Goal: Navigation & Orientation: Understand site structure

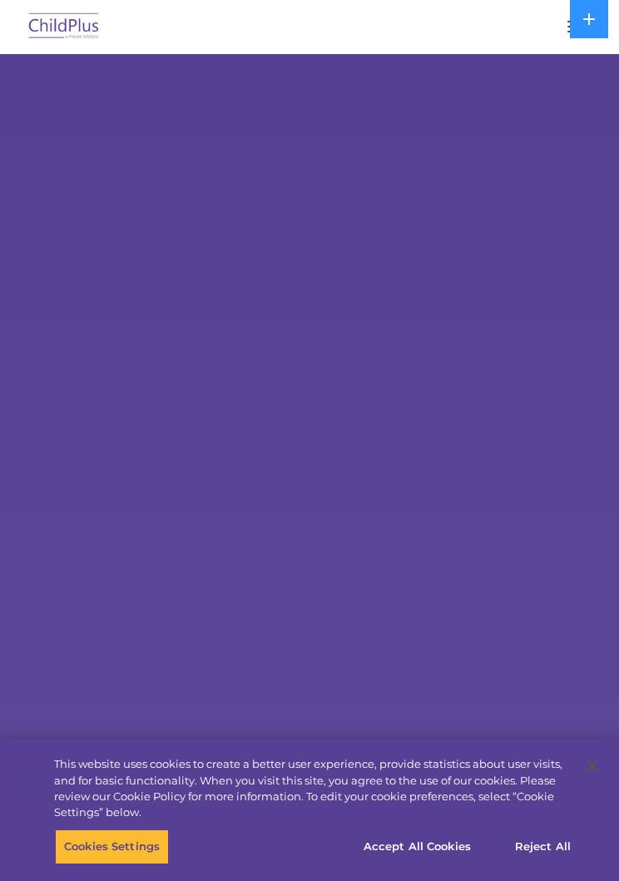
select select "MEDIUM"
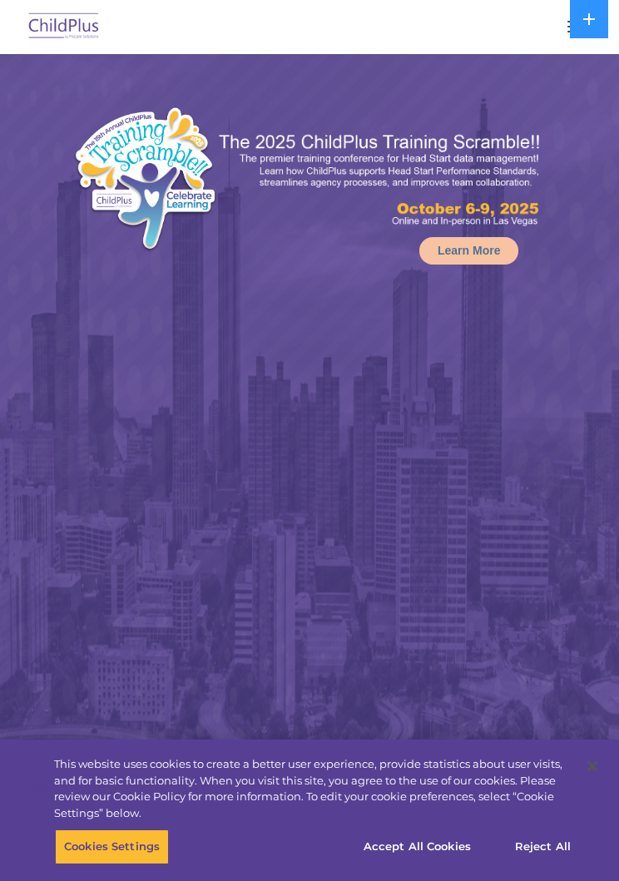
select select "MEDIUM"
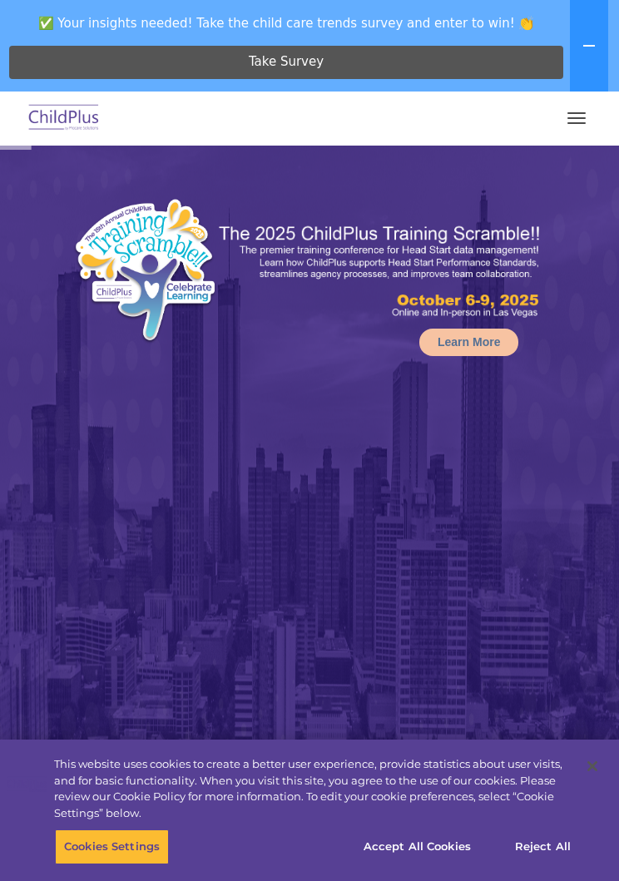
click at [582, 110] on button "button" at bounding box center [576, 118] width 35 height 27
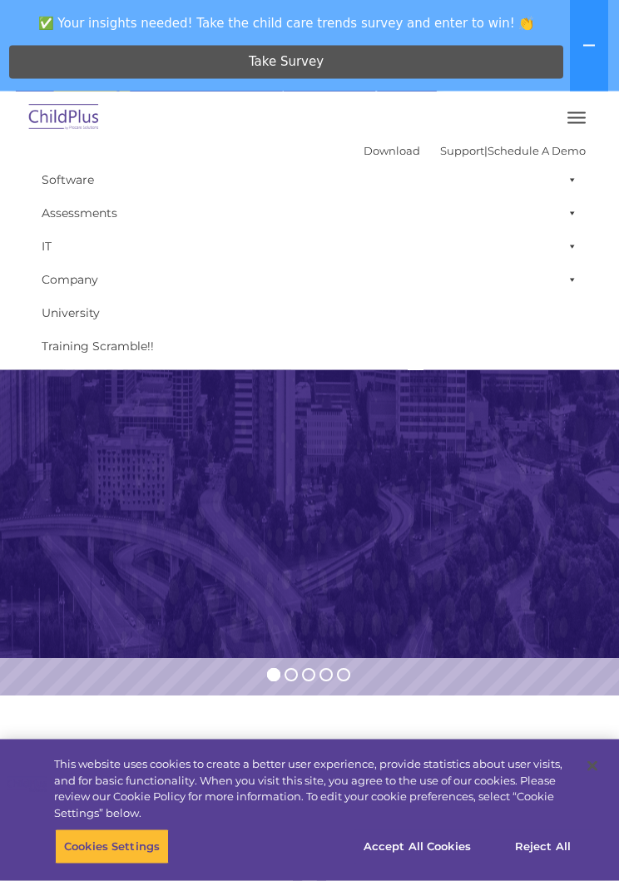
scroll to position [302, 0]
click at [105, 864] on button "Cookies Settings" at bounding box center [112, 846] width 114 height 35
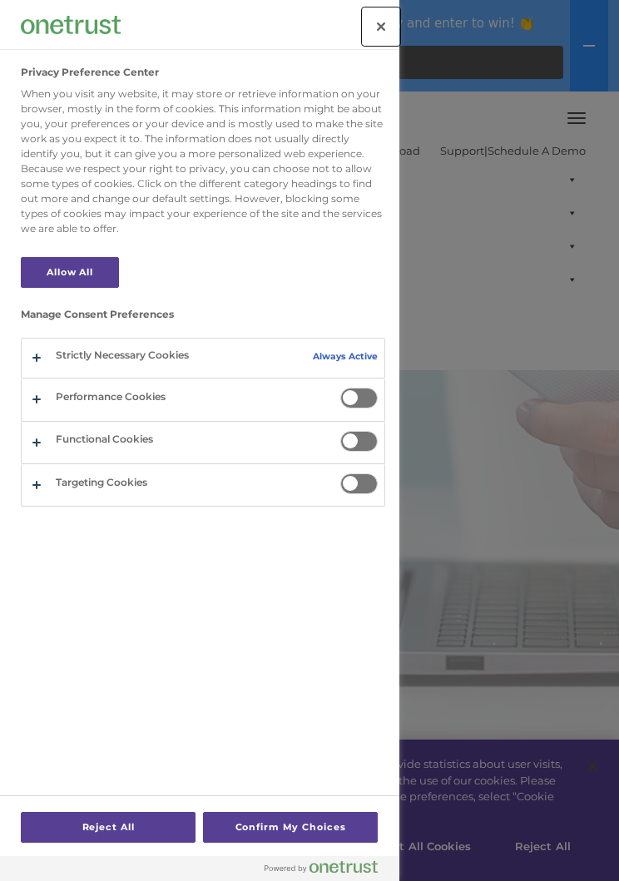
scroll to position [246, 0]
click at [387, 33] on button "Close" at bounding box center [381, 26] width 37 height 37
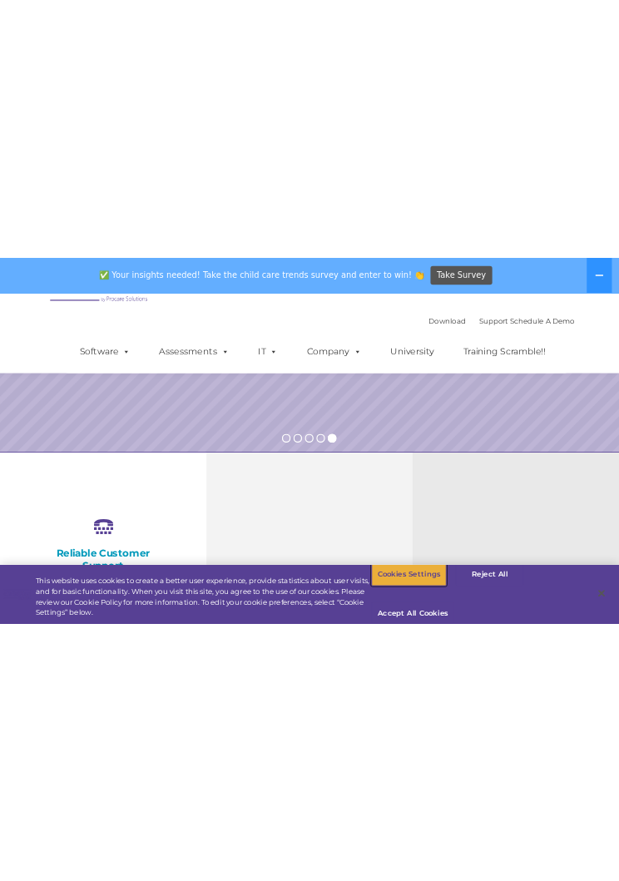
scroll to position [0, 0]
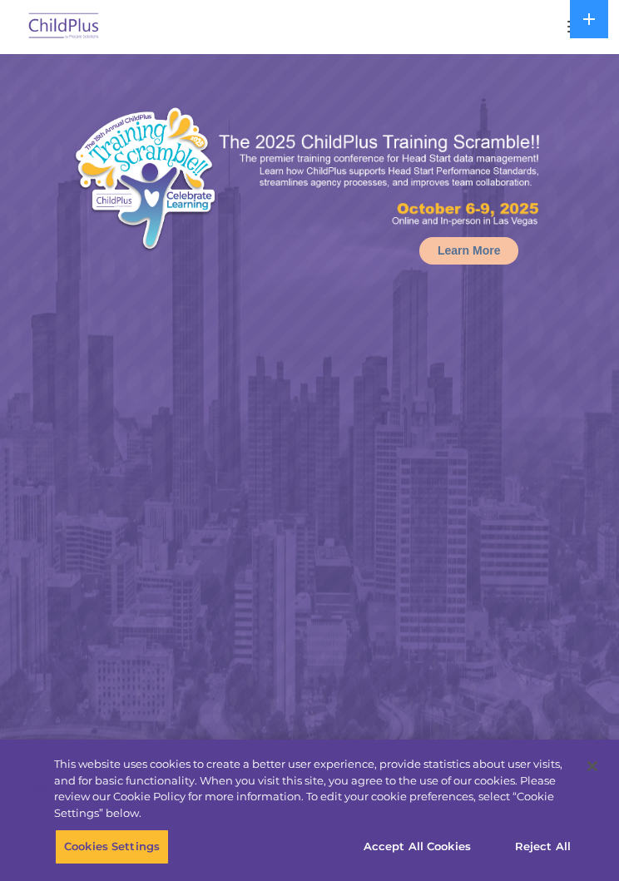
select select "MEDIUM"
